Goal: Check status: Check status

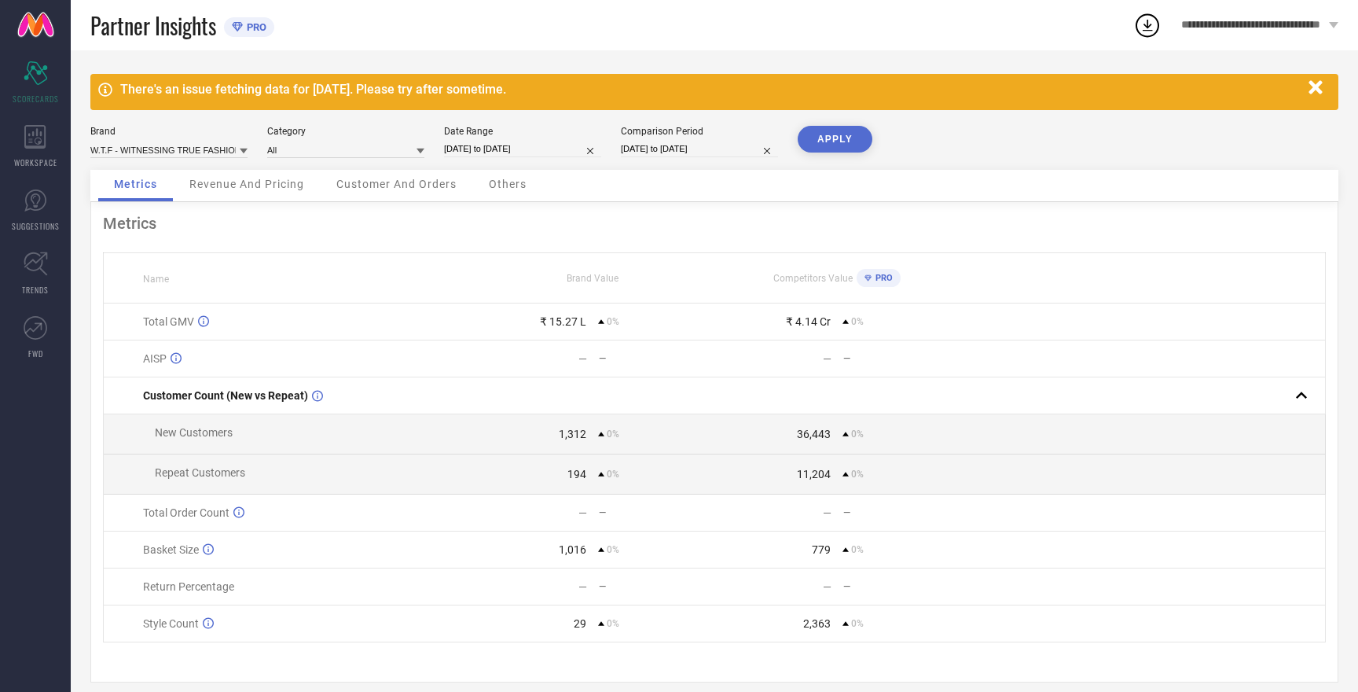
select select "8"
select select "2025"
select select "9"
select select "2025"
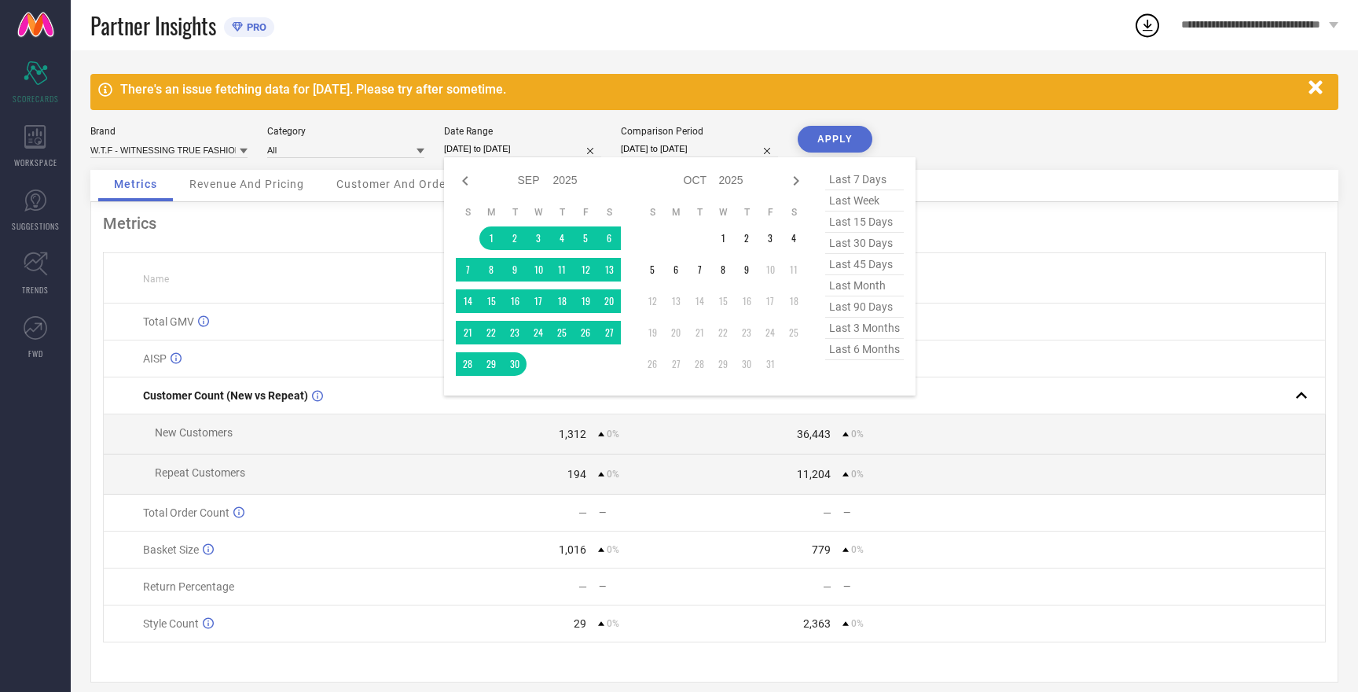
click at [468, 151] on input "[DATE] to [DATE]" at bounding box center [522, 149] width 157 height 17
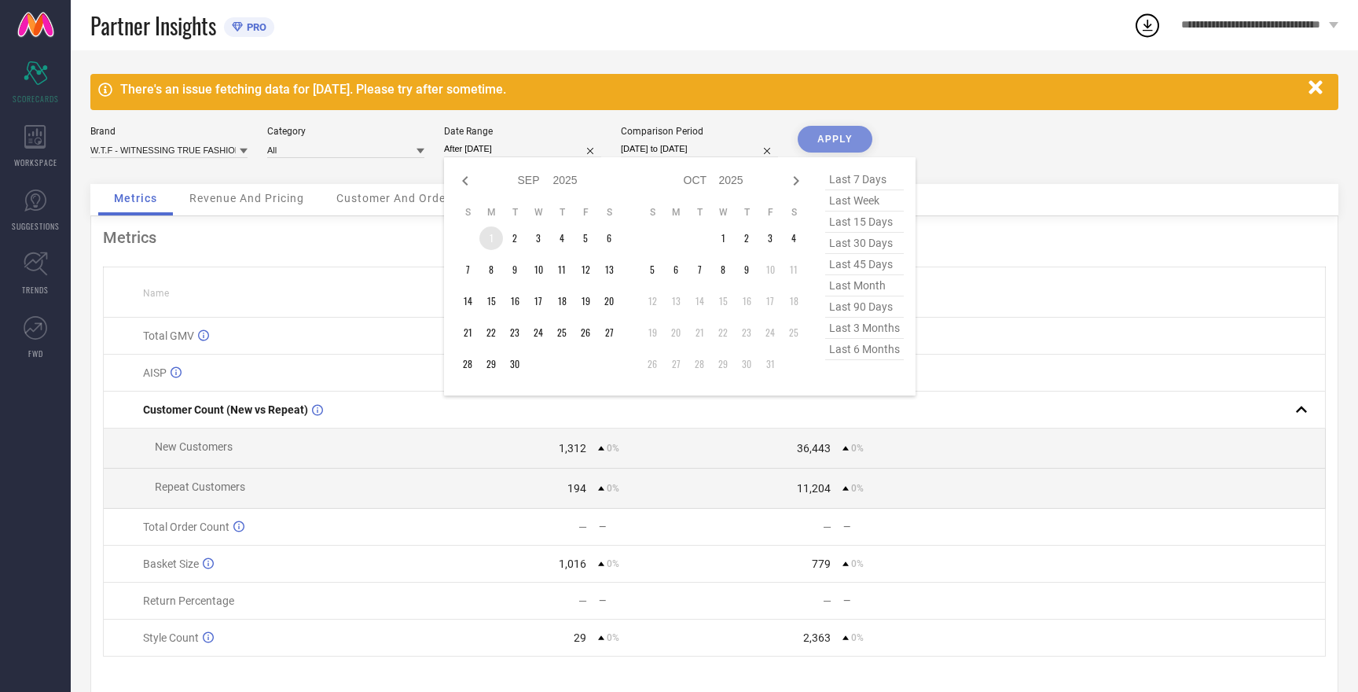
click at [494, 242] on td "1" at bounding box center [491, 238] width 24 height 24
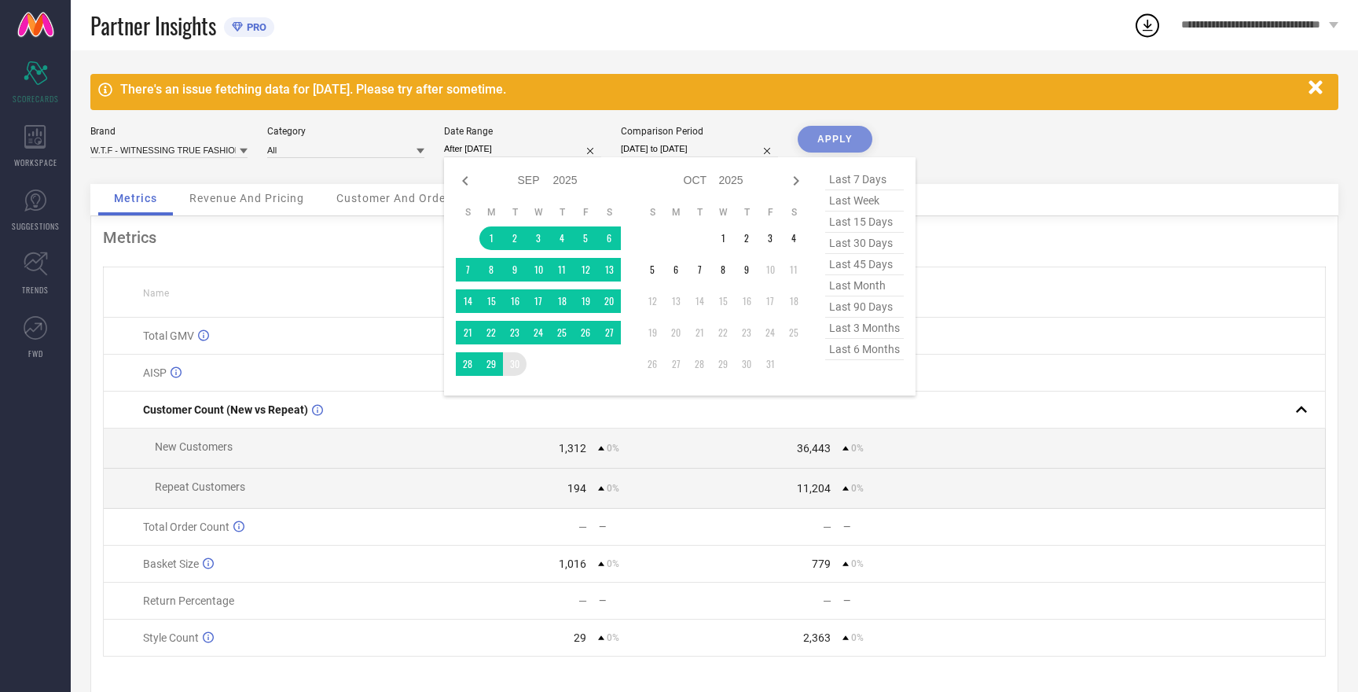
type input "[DATE] to [DATE]"
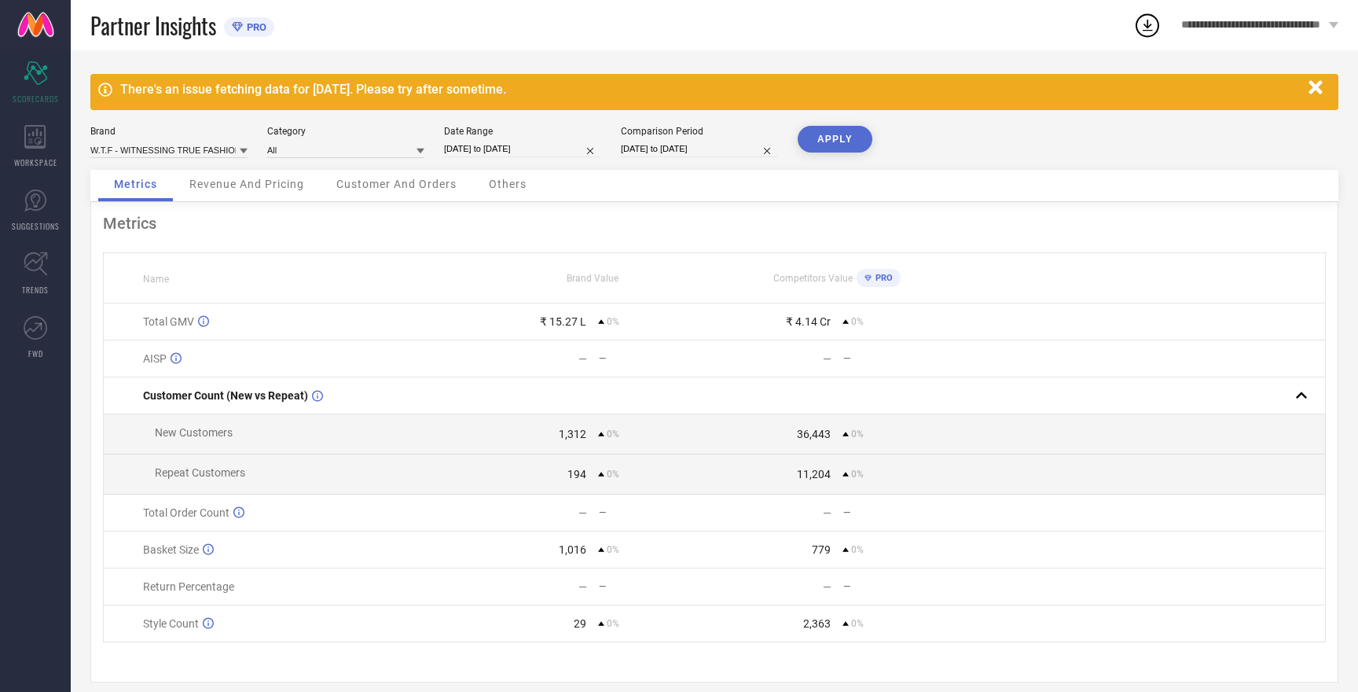
click at [655, 149] on input "[DATE] to [DATE]" at bounding box center [699, 149] width 157 height 17
select select "8"
select select "2025"
select select "9"
select select "2025"
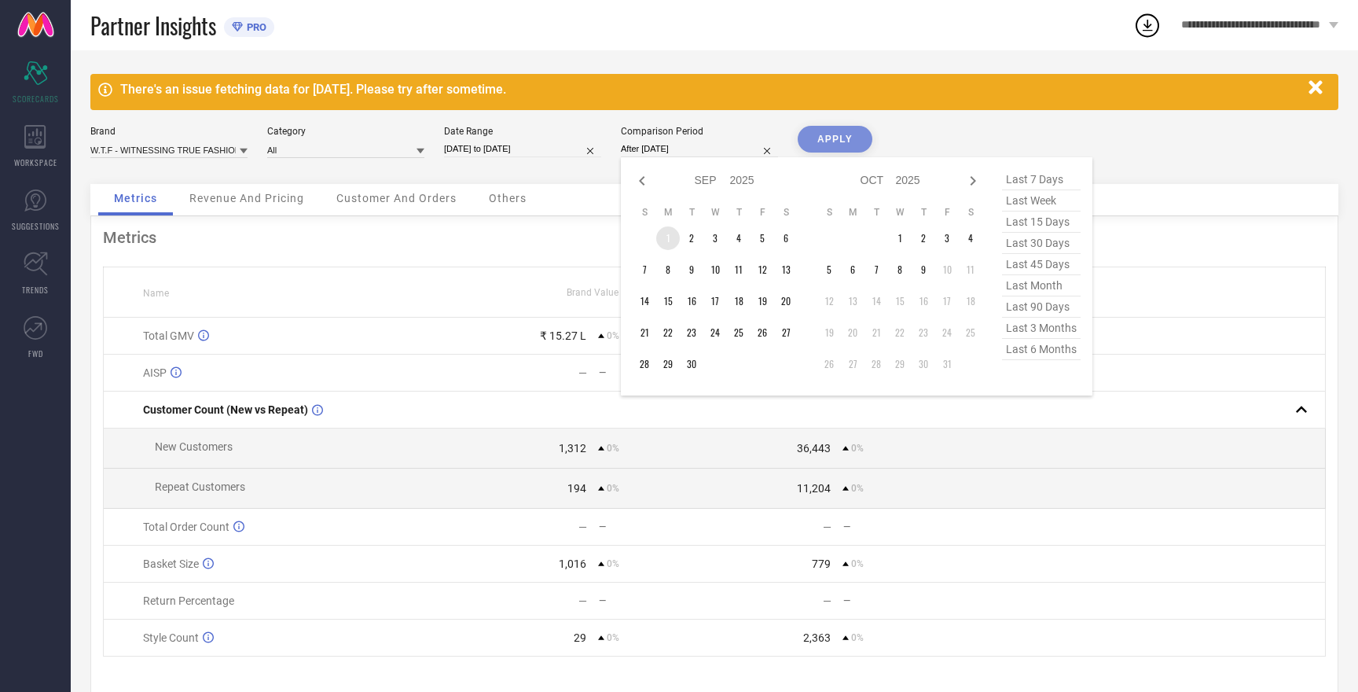
click at [670, 243] on td "1" at bounding box center [668, 238] width 24 height 24
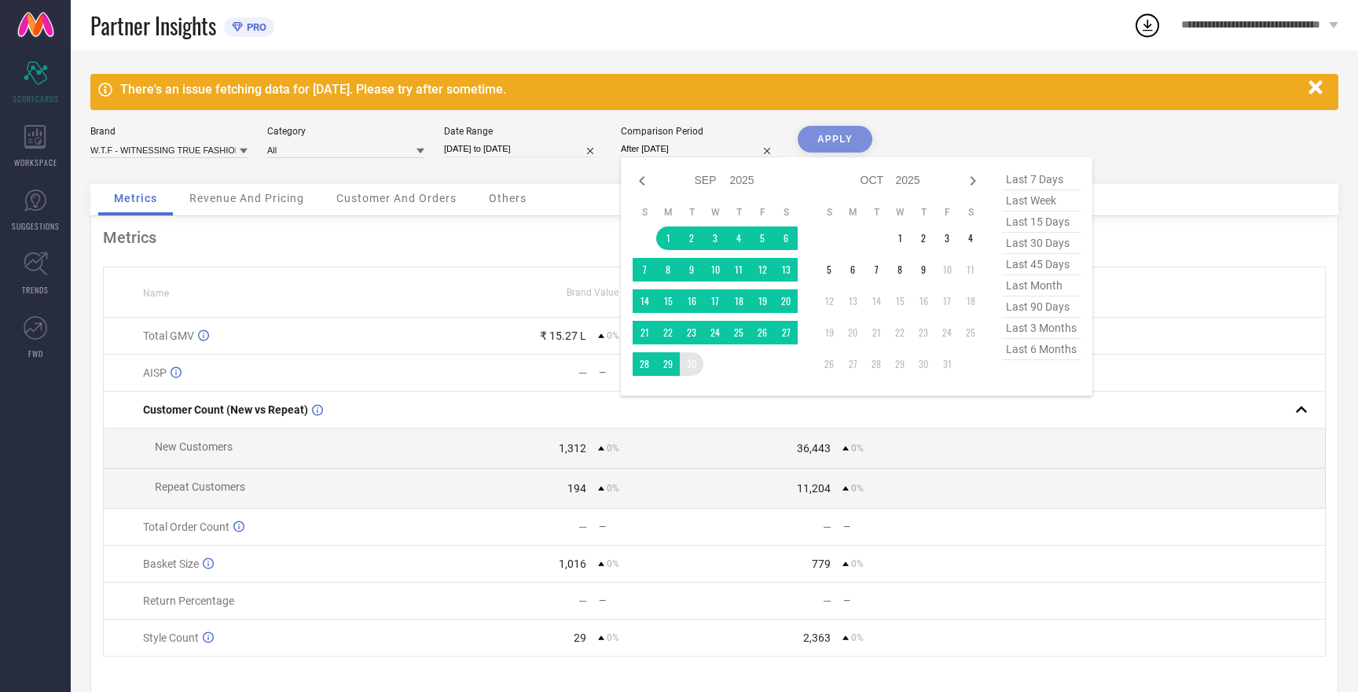
type input "[DATE] to [DATE]"
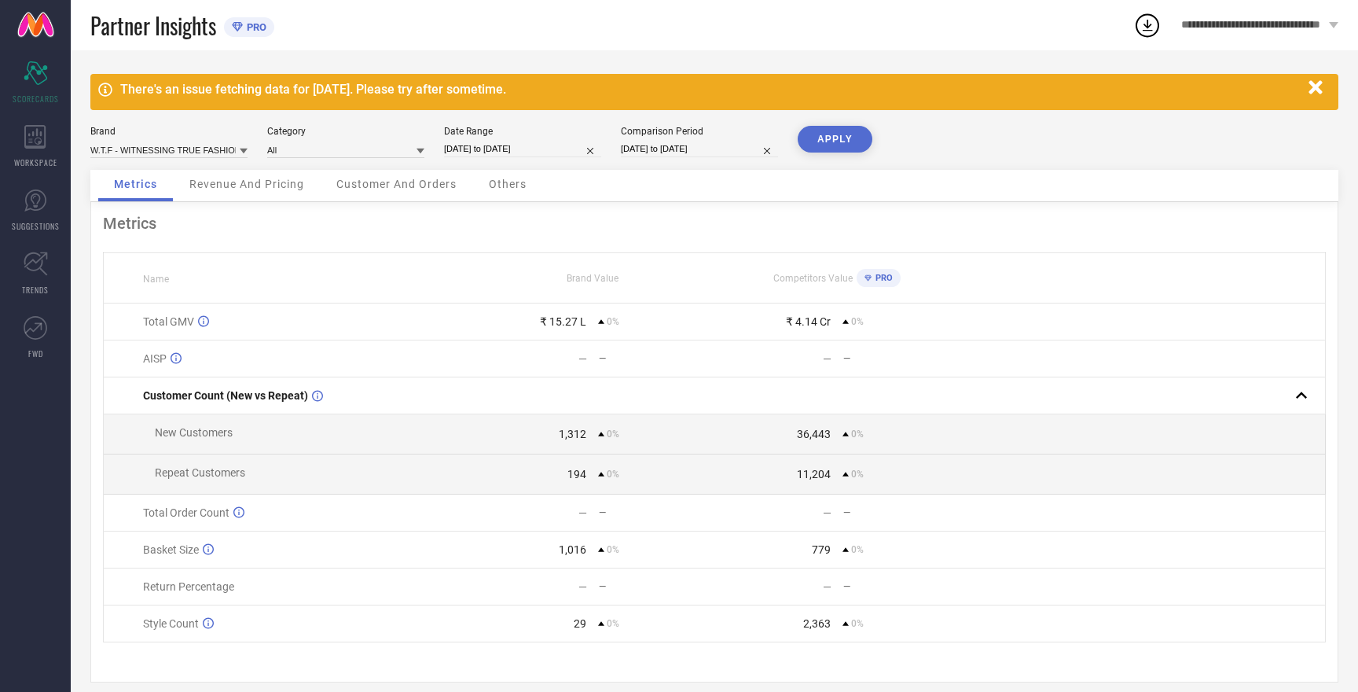
click at [825, 143] on button "APPLY" at bounding box center [835, 139] width 75 height 27
select select "8"
select select "2025"
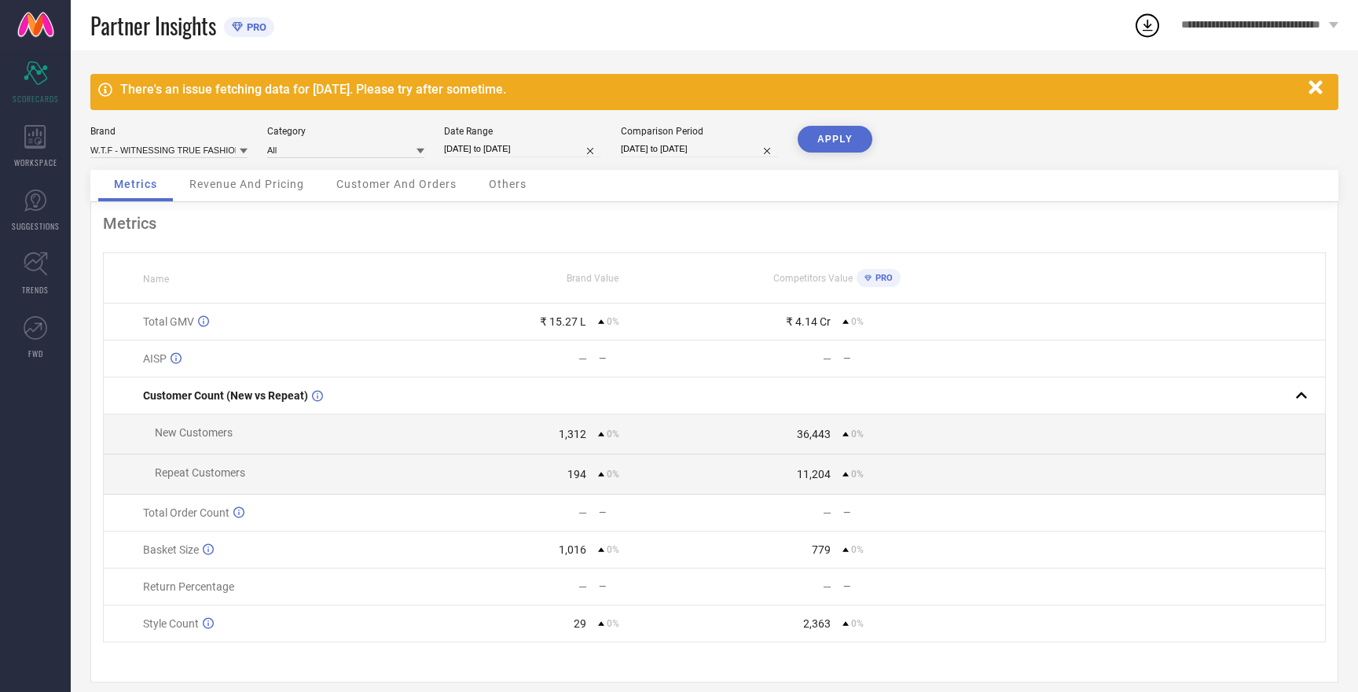
select select "9"
select select "2025"
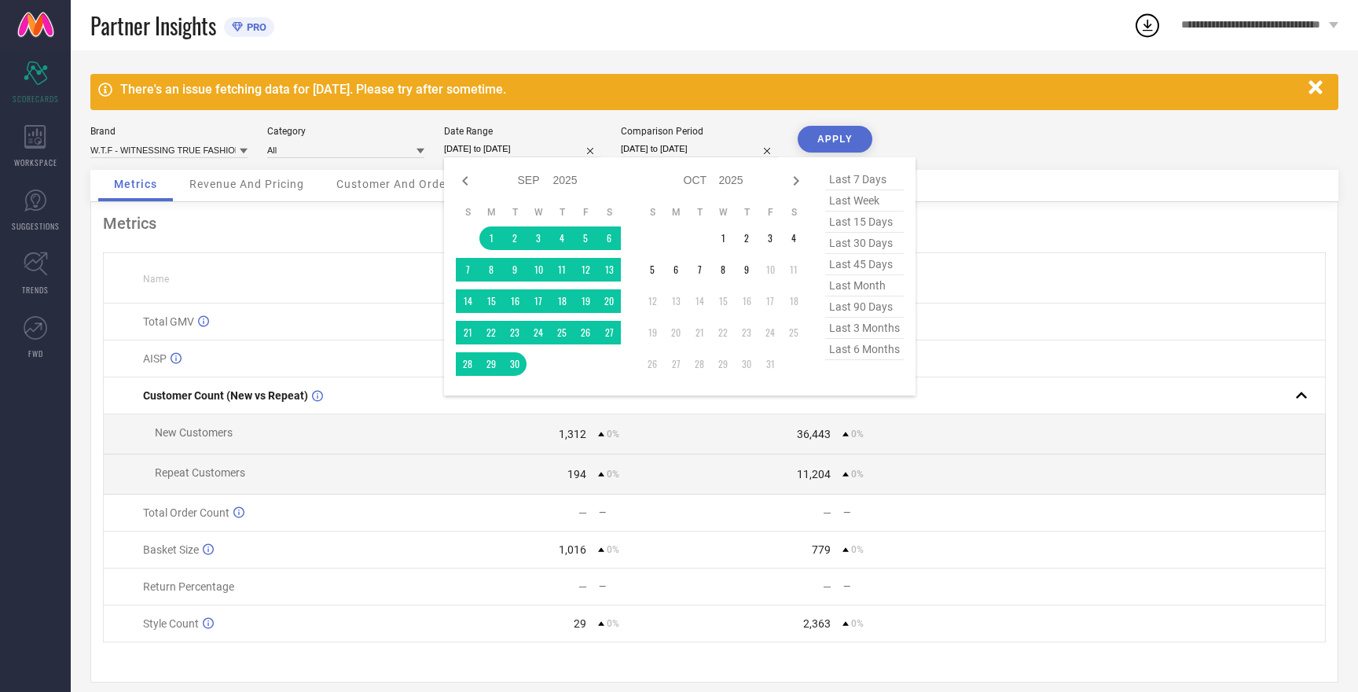
click at [518, 151] on input "[DATE] to [DATE]" at bounding box center [522, 149] width 157 height 17
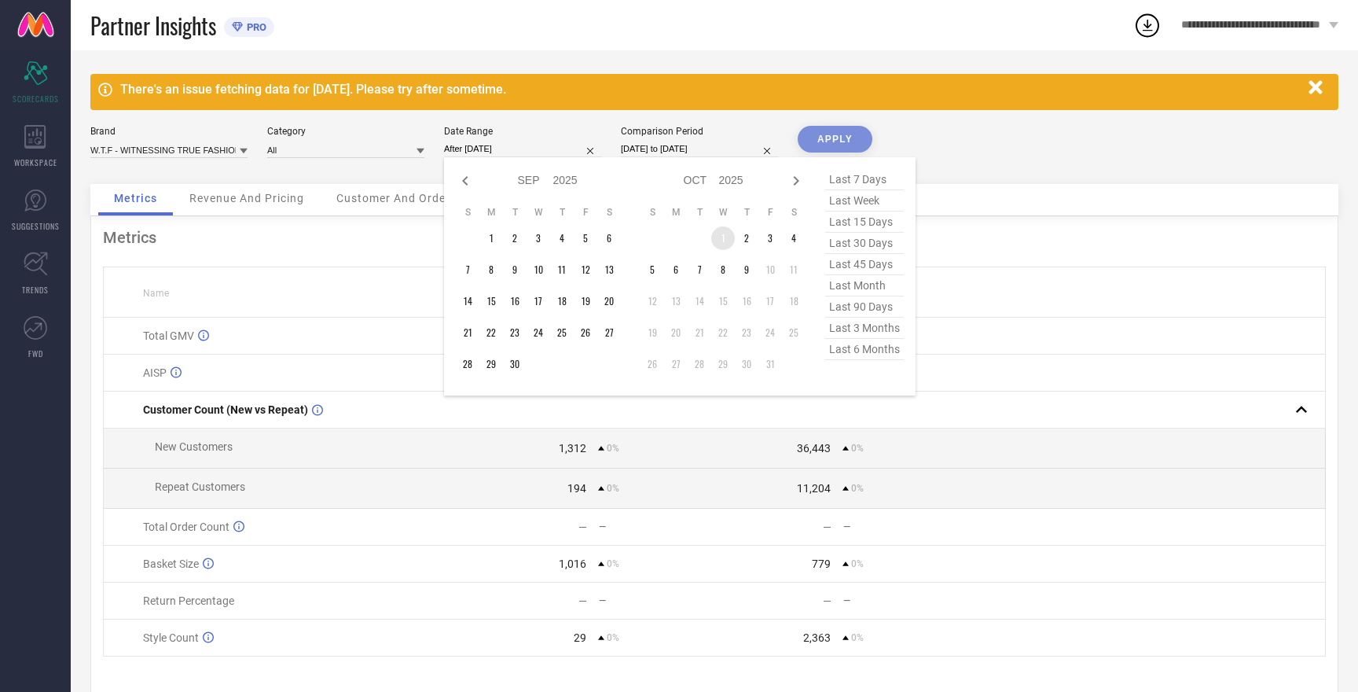
click at [727, 245] on td "1" at bounding box center [723, 238] width 24 height 24
type input "01-10-2025 to 09-10-2025"
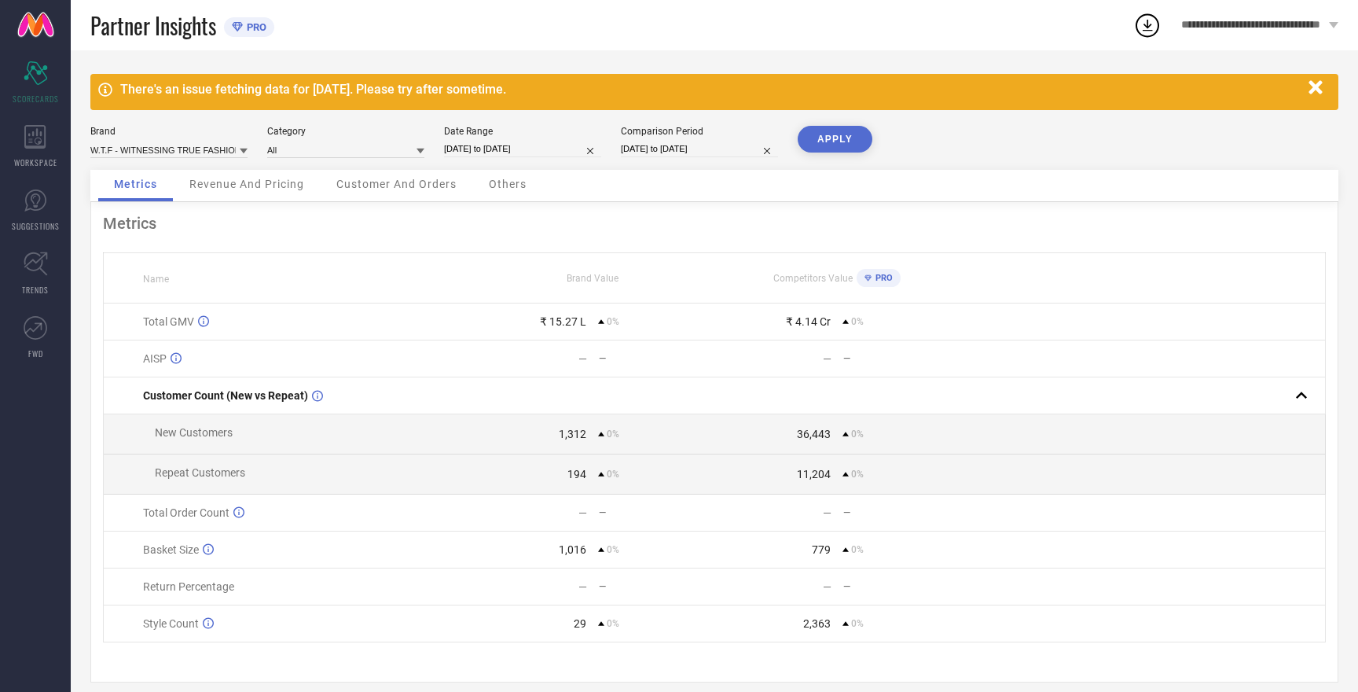
click at [695, 149] on input "[DATE] to [DATE]" at bounding box center [699, 149] width 157 height 17
select select "8"
select select "2025"
select select "9"
select select "2025"
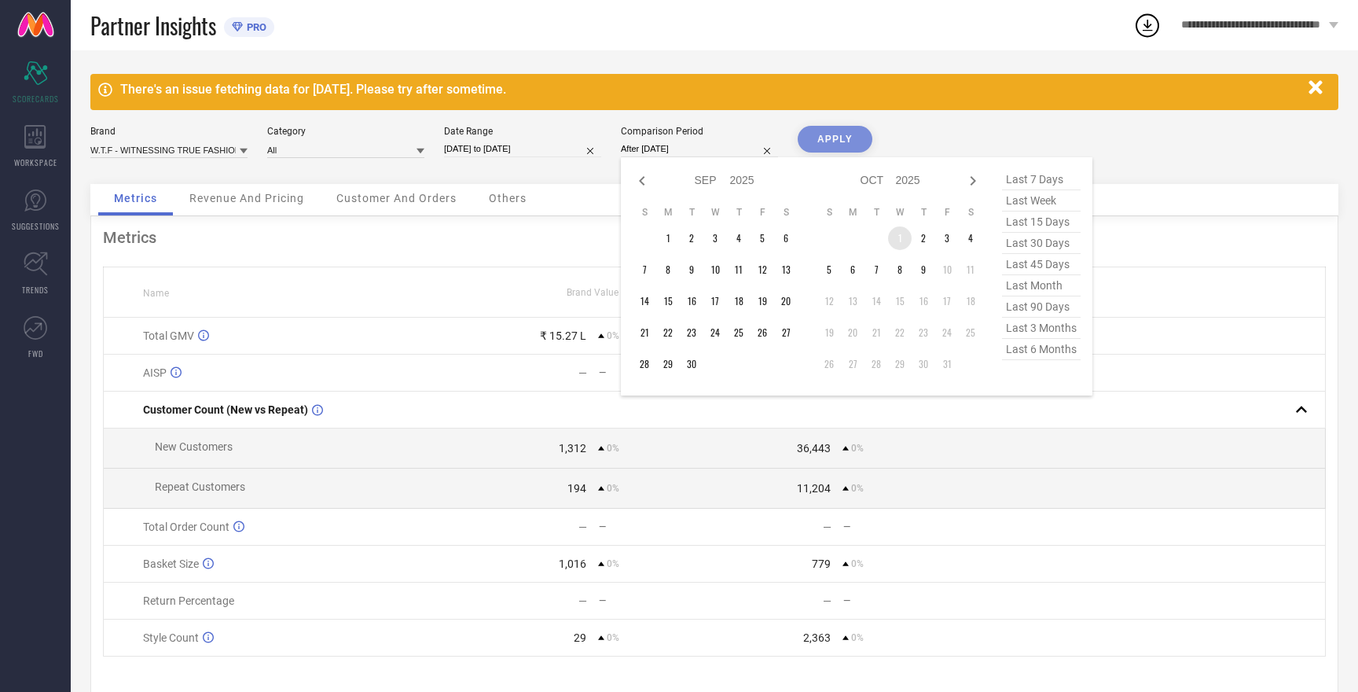
click at [894, 236] on td "1" at bounding box center [900, 238] width 24 height 24
type input "01-10-2025 to 09-10-2025"
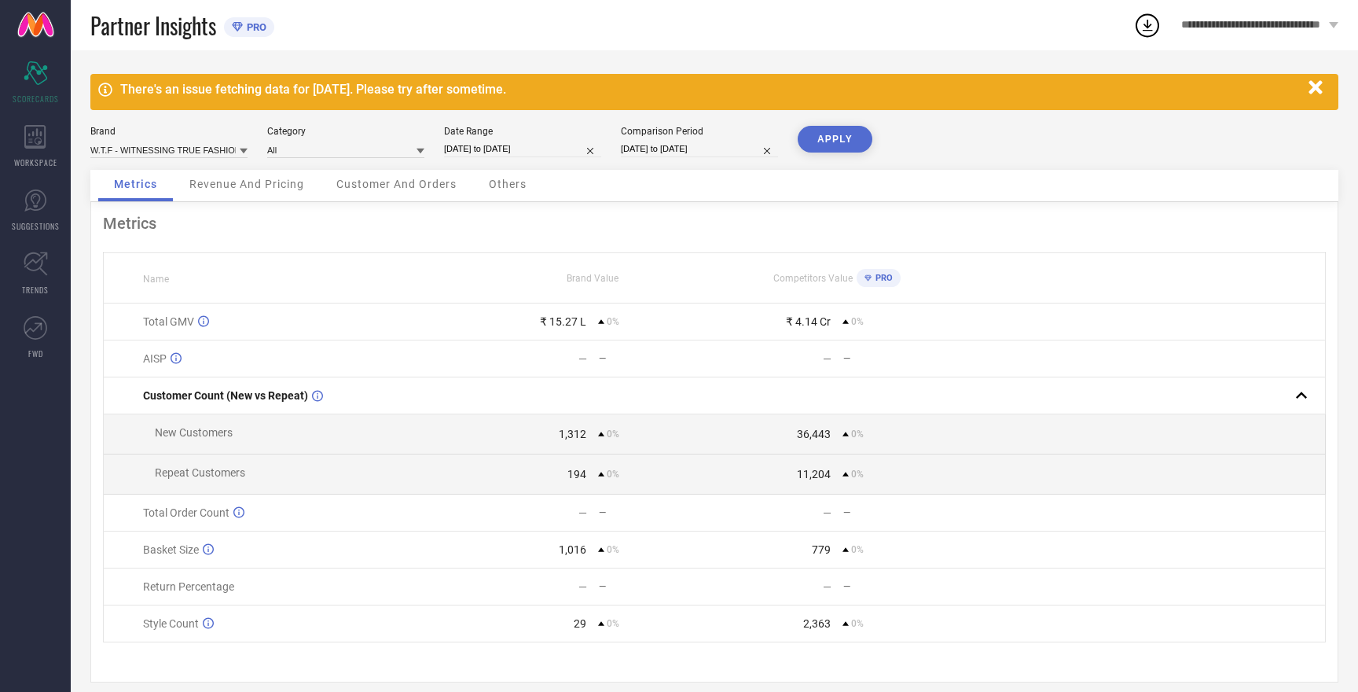
click at [827, 138] on button "APPLY" at bounding box center [835, 139] width 75 height 27
click at [289, 554] on icon at bounding box center [286, 554] width 18 height 18
click at [289, 554] on div "Basket Size" at bounding box center [306, 549] width 326 height 13
click at [839, 144] on button "APPLY" at bounding box center [835, 139] width 75 height 27
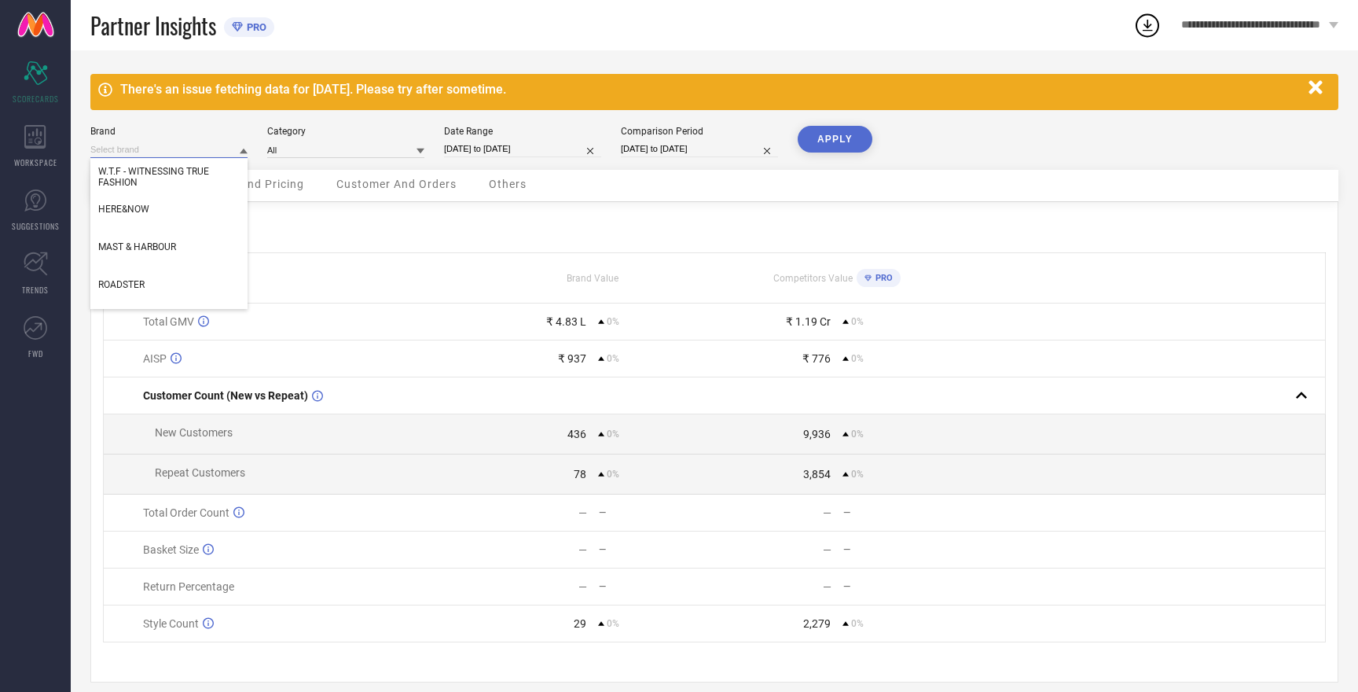
click at [149, 148] on input at bounding box center [168, 149] width 157 height 17
click at [143, 209] on span "HERE&NOW" at bounding box center [123, 209] width 51 height 11
type input "All"
click at [835, 135] on button "APPLY" at bounding box center [835, 139] width 75 height 27
